Goal: Transaction & Acquisition: Subscribe to service/newsletter

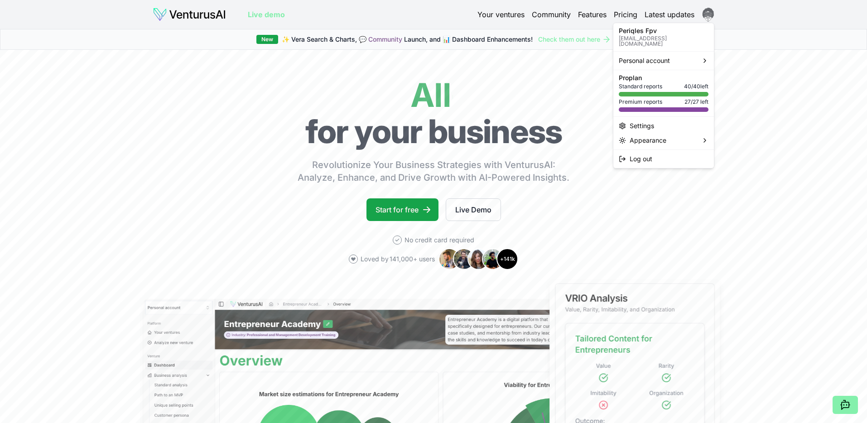
click at [713, 12] on html "Live demo Your ventures Community Features Pricing Latest updates Live demo New…" at bounding box center [433, 211] width 867 height 423
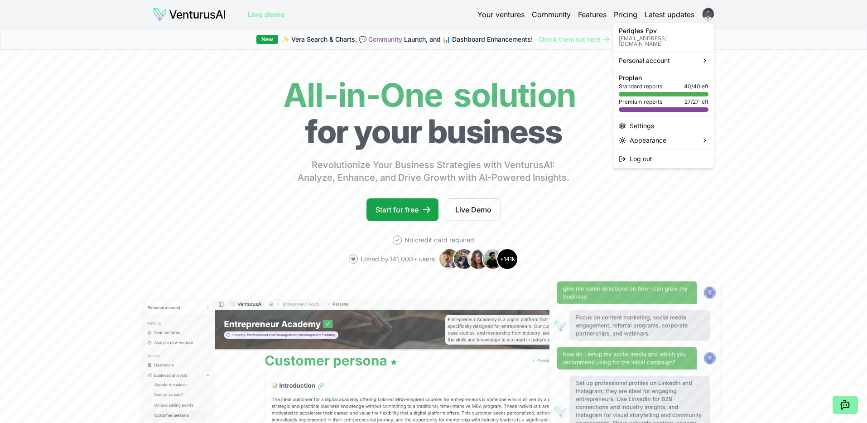
click at [707, 19] on html "Live demo Your ventures Community Features Pricing Latest updates Live demo New…" at bounding box center [433, 211] width 867 height 423
click at [707, 18] on html "Live demo Your ventures Community Features Pricing Latest updates Live demo New…" at bounding box center [433, 211] width 867 height 423
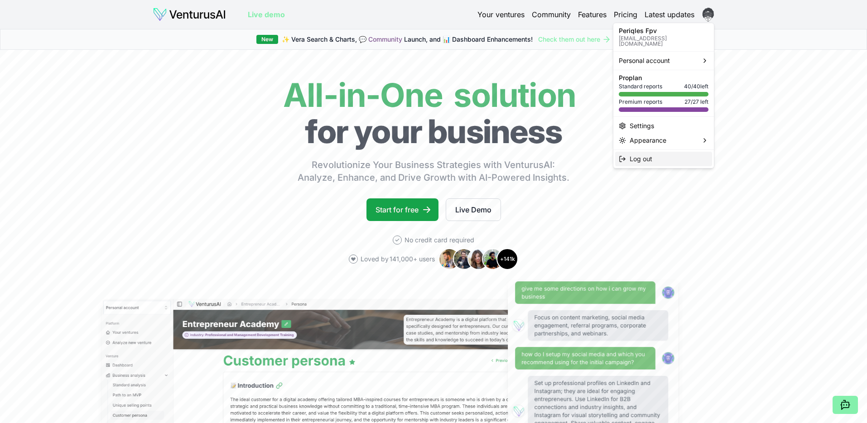
click at [675, 153] on div "Log out" at bounding box center [663, 159] width 97 height 14
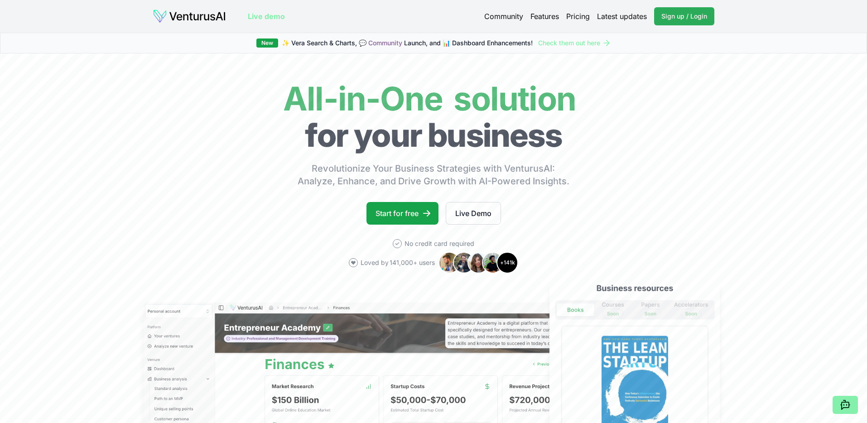
click at [681, 23] on link "Sign up / Login Login" at bounding box center [684, 16] width 60 height 18
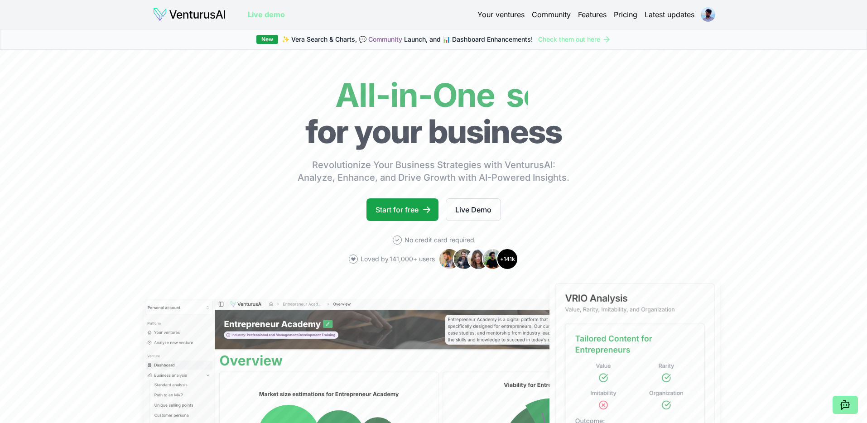
click at [716, 19] on div "Live demo Your ventures Community Features Pricing Latest updates" at bounding box center [434, 14] width 620 height 14
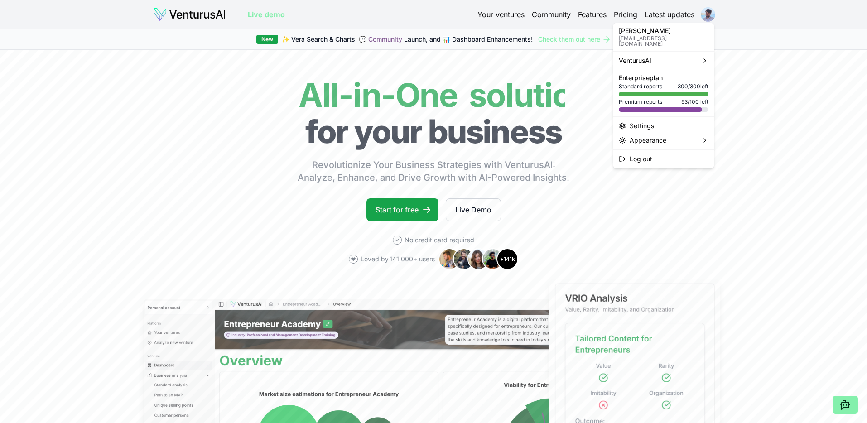
click at [714, 19] on html "We value your privacy We use cookies to enhance your browsing experience, serve…" at bounding box center [433, 211] width 867 height 423
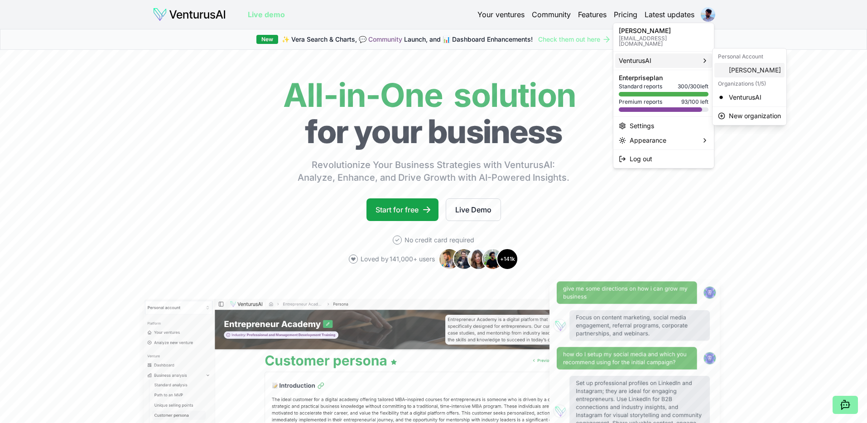
click at [761, 67] on div "[PERSON_NAME]" at bounding box center [750, 70] width 70 height 14
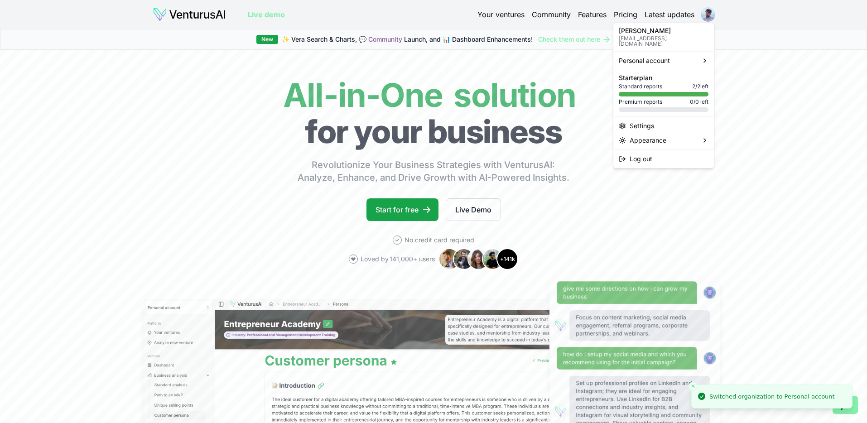
click at [711, 13] on html "We value your privacy We use cookies to enhance your browsing experience, serve…" at bounding box center [433, 211] width 867 height 423
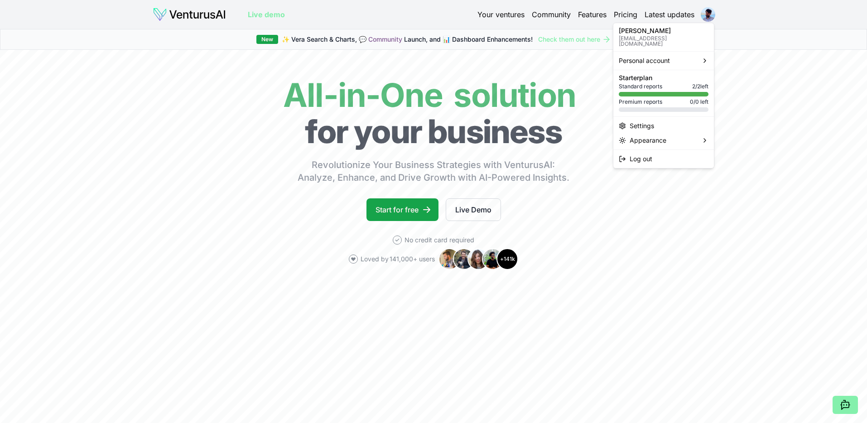
click at [700, 14] on html "We value your privacy We use cookies to enhance your browsing experience, serve…" at bounding box center [433, 211] width 867 height 423
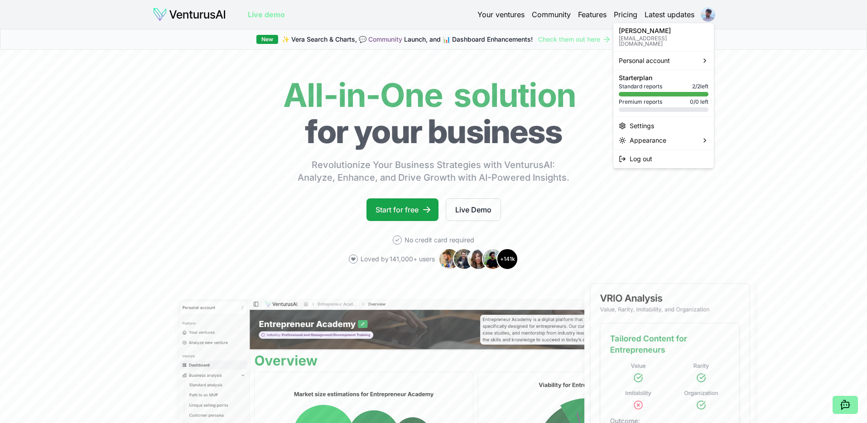
click at [703, 14] on html "We value your privacy We use cookies to enhance your browsing experience, serve…" at bounding box center [433, 211] width 867 height 423
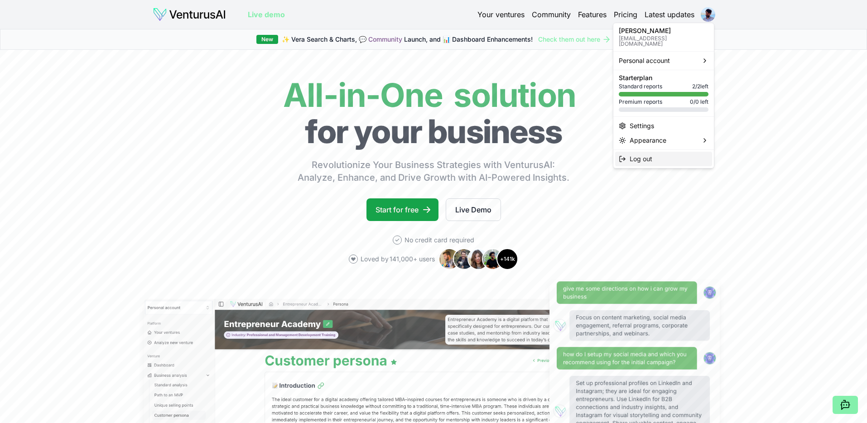
click at [673, 152] on div "Log out" at bounding box center [663, 159] width 97 height 14
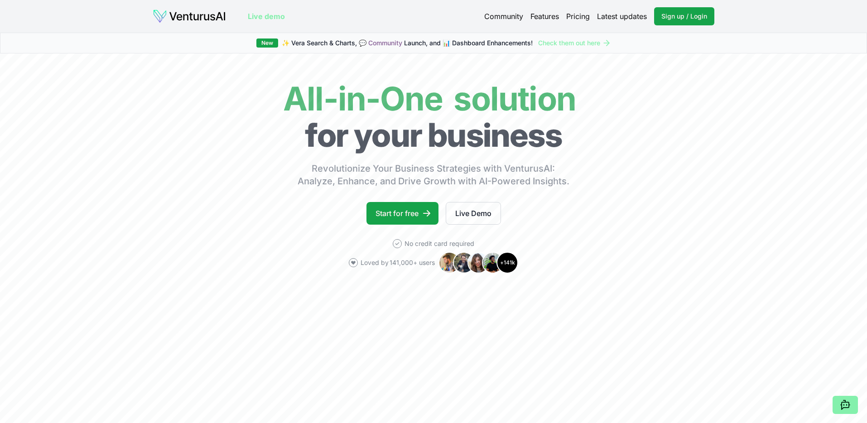
click at [679, 6] on div "Live demo Community Features Pricing Latest updates Sign up / Login Login Live …" at bounding box center [433, 16] width 634 height 33
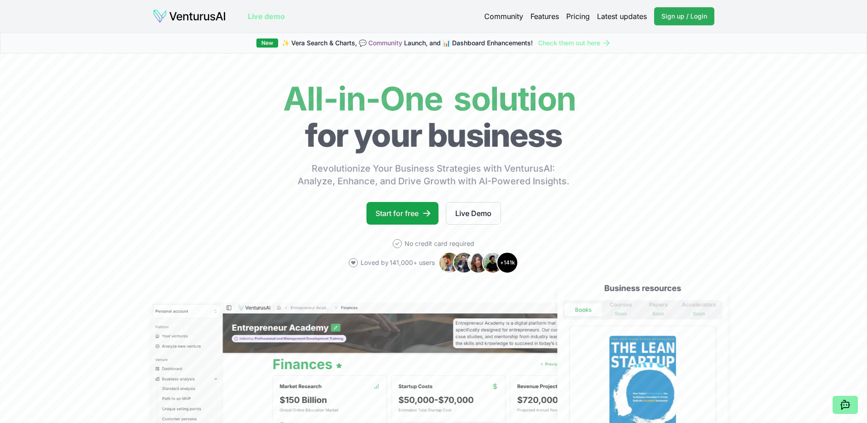
click at [673, 17] on span "Sign up / Login" at bounding box center [684, 16] width 46 height 9
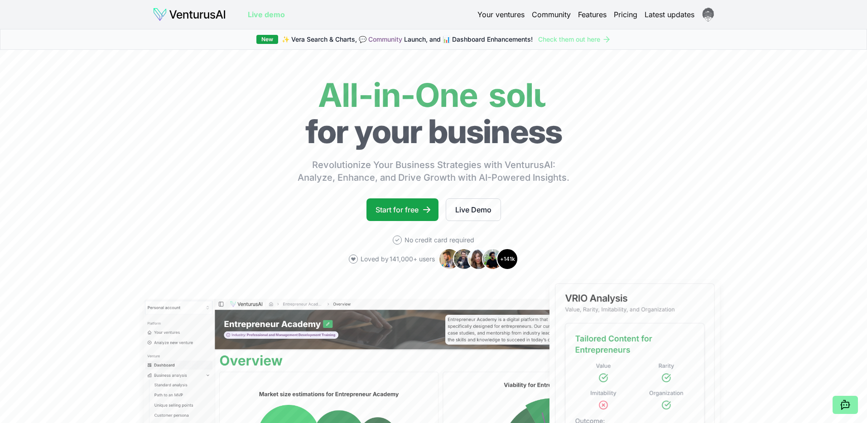
click at [713, 16] on html "We value your privacy We use cookies to enhance your browsing experience, serve…" at bounding box center [433, 211] width 867 height 423
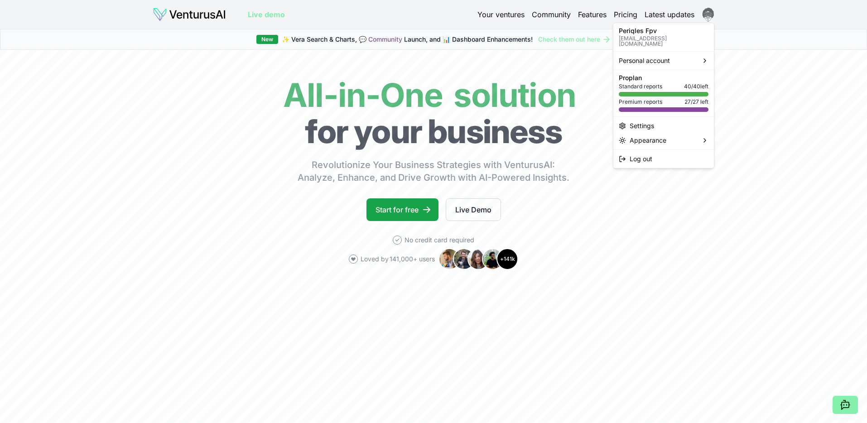
click at [710, 14] on html "We value your privacy We use cookies to enhance your browsing experience, serve…" at bounding box center [433, 211] width 867 height 423
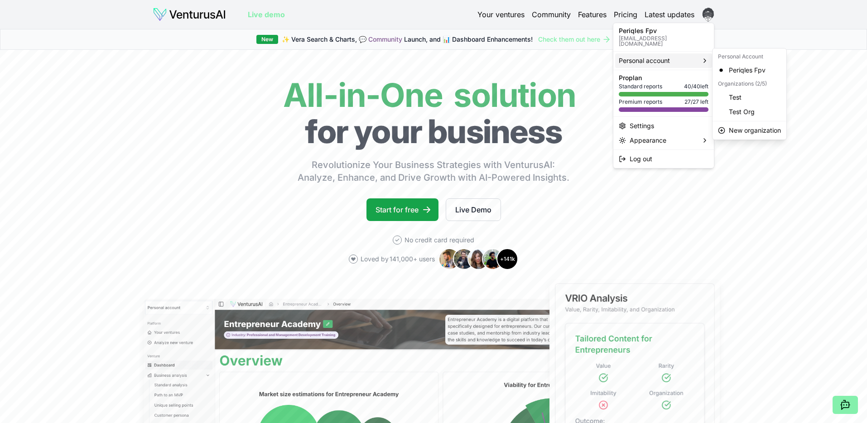
click at [493, 13] on html "We value your privacy We use cookies to enhance your browsing experience, serve…" at bounding box center [433, 211] width 867 height 423
click at [493, 13] on link "Your ventures" at bounding box center [501, 14] width 47 height 11
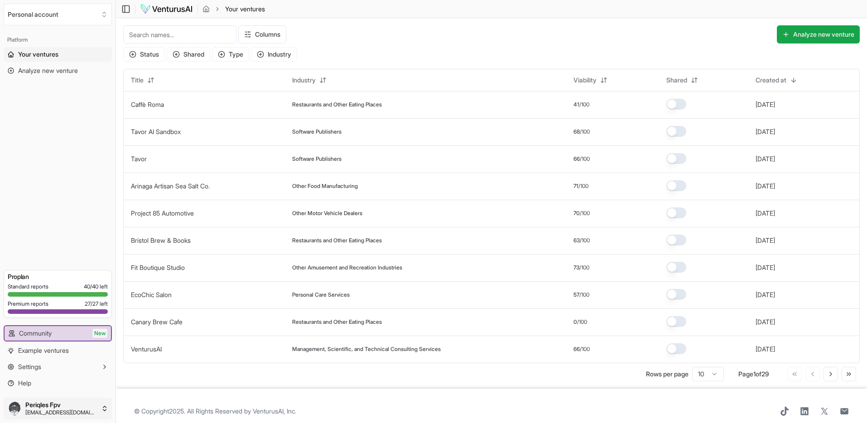
click at [61, 401] on html "We value your privacy We use cookies to enhance your browsing experience, serve…" at bounding box center [433, 211] width 867 height 423
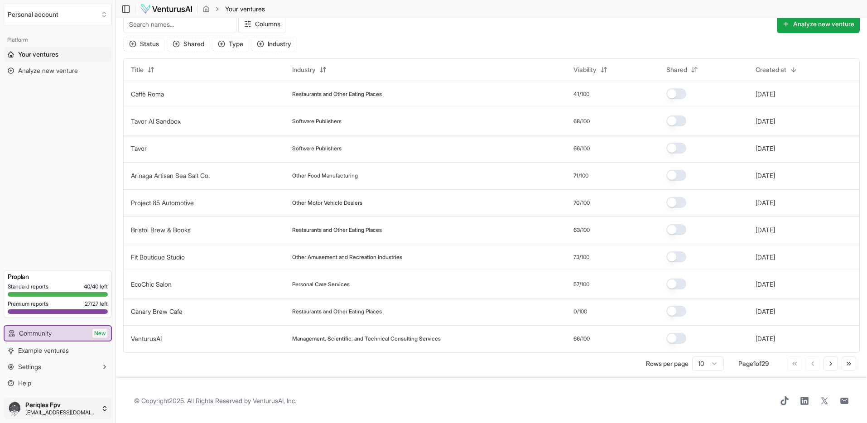
click at [75, 407] on html "We value your privacy We use cookies to enhance your browsing experience, serve…" at bounding box center [433, 201] width 867 height 423
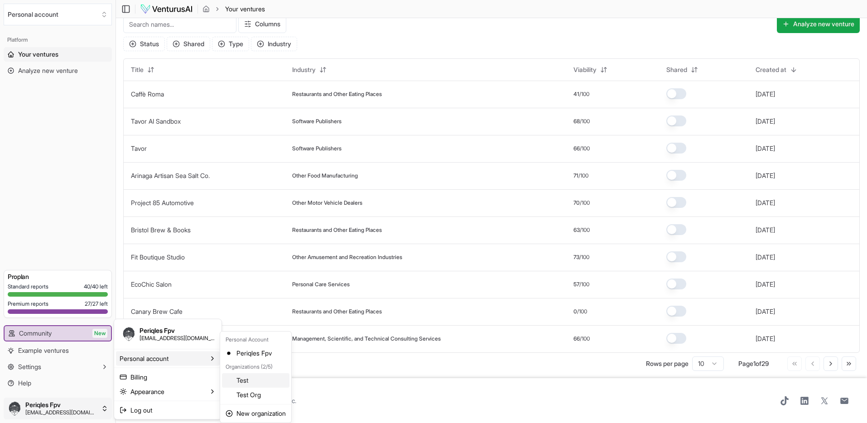
click at [249, 380] on div "Test" at bounding box center [256, 380] width 68 height 14
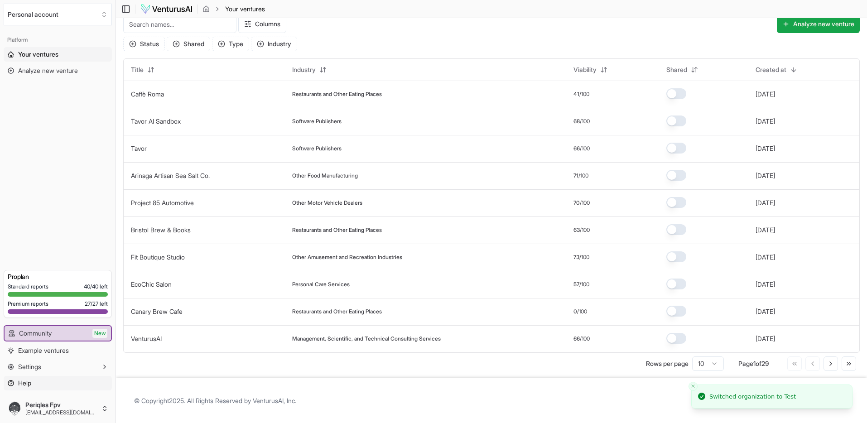
scroll to position [0, 0]
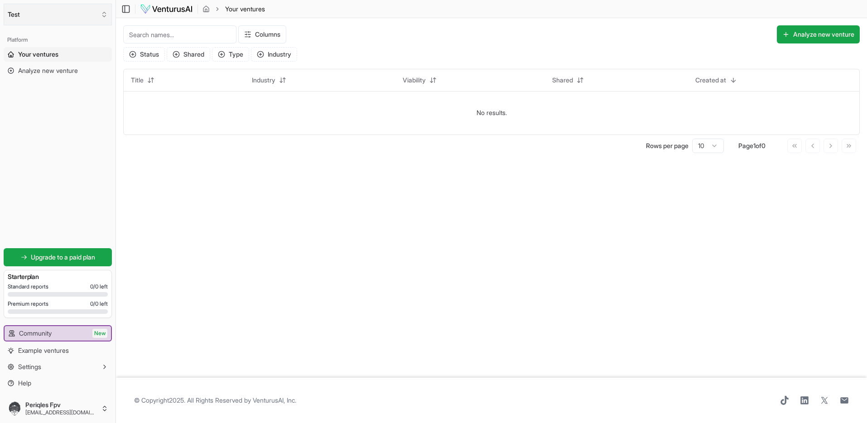
click at [20, 14] on button "Test" at bounding box center [58, 15] width 108 height 22
click at [39, 50] on div "Periqles Fpv" at bounding box center [58, 49] width 104 height 14
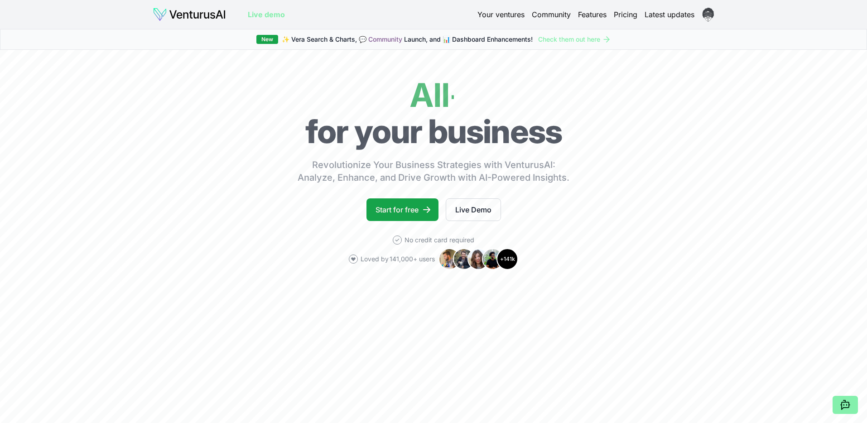
click at [622, 14] on link "Pricing" at bounding box center [626, 14] width 24 height 11
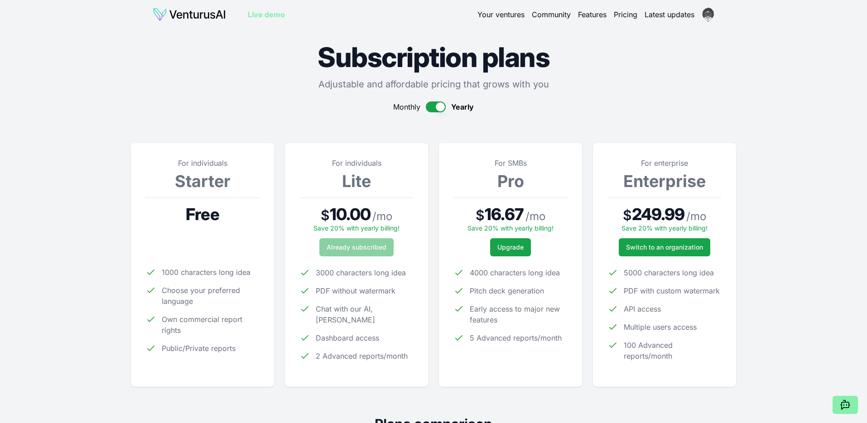
click at [441, 110] on button "button" at bounding box center [436, 106] width 20 height 11
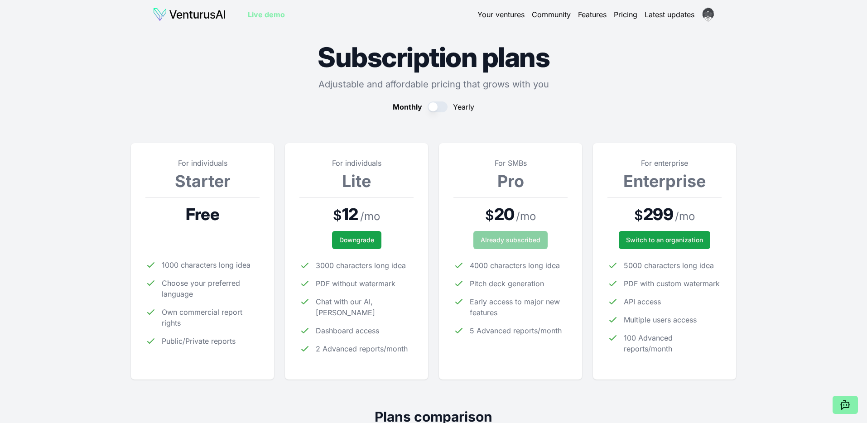
click at [441, 102] on button "button" at bounding box center [438, 106] width 20 height 11
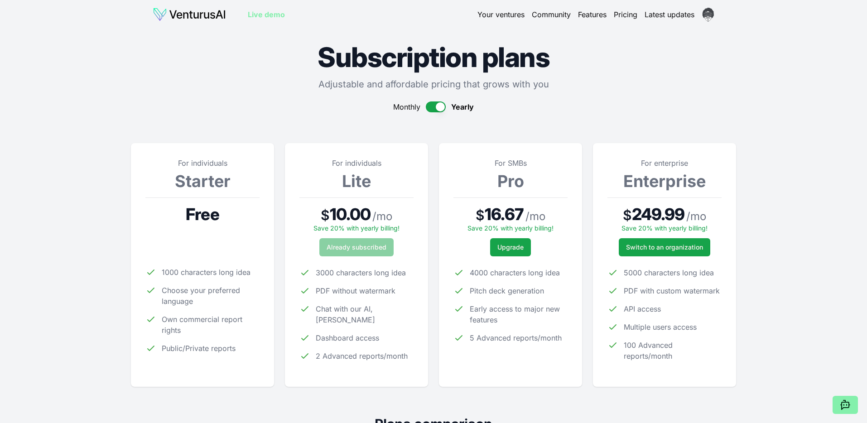
click at [441, 102] on button "button" at bounding box center [436, 106] width 20 height 11
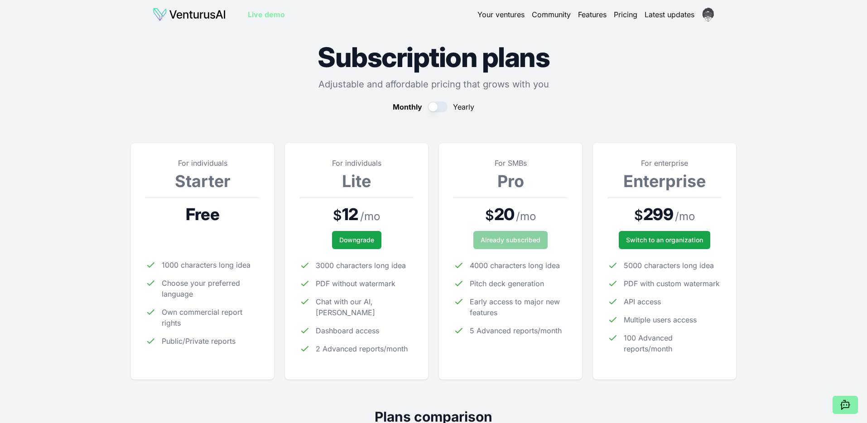
click at [441, 102] on button "button" at bounding box center [438, 106] width 20 height 11
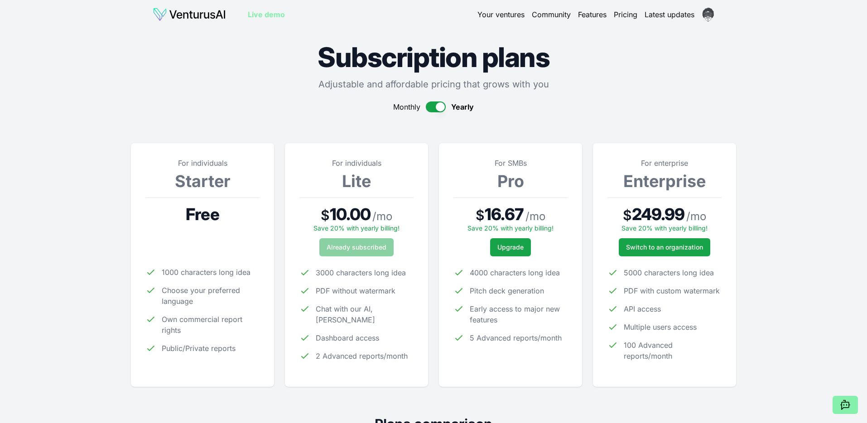
type button "on"
click at [430, 106] on button "button" at bounding box center [436, 106] width 20 height 11
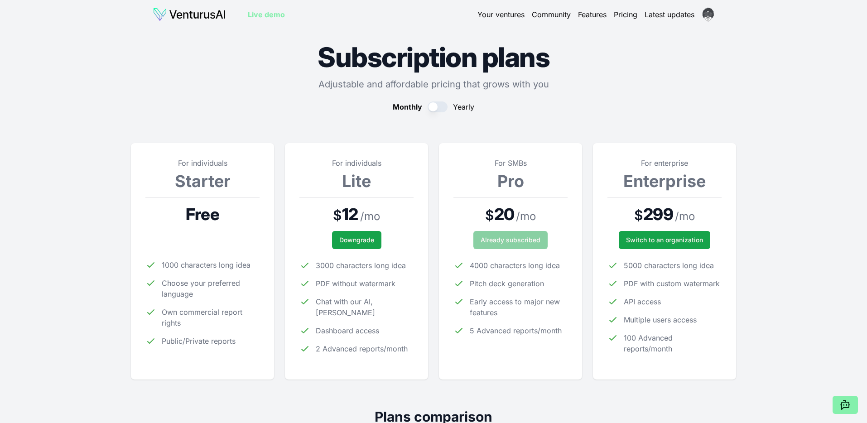
click at [430, 106] on button "button" at bounding box center [438, 106] width 20 height 11
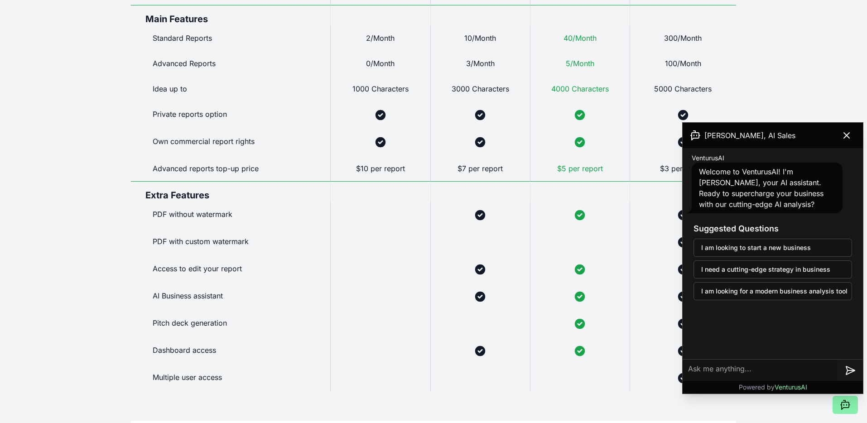
scroll to position [571, 0]
